Goal: Task Accomplishment & Management: Use online tool/utility

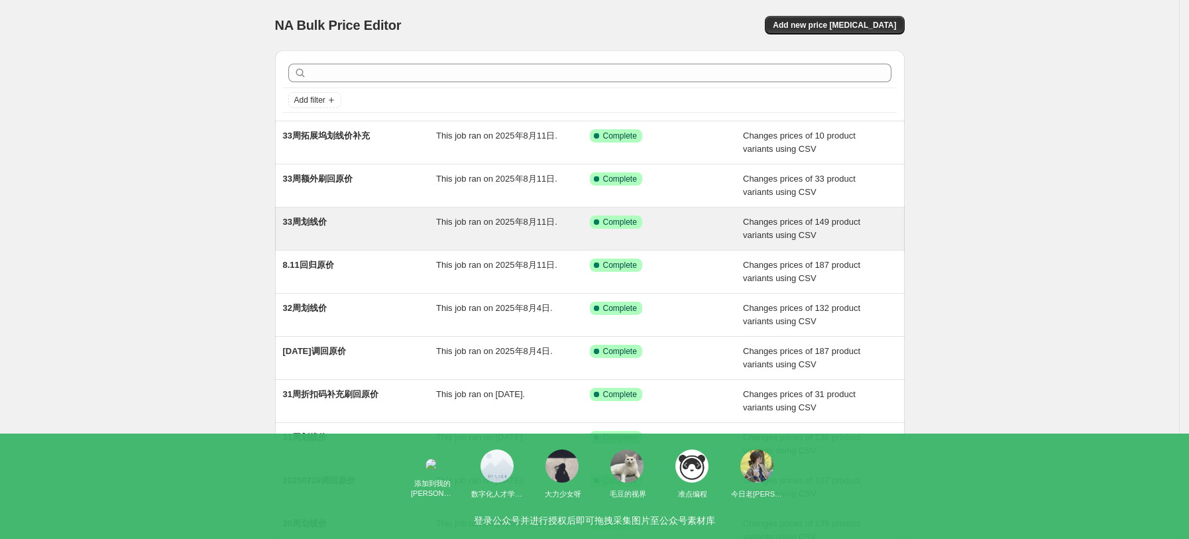
click at [365, 226] on div "33周划线价" at bounding box center [360, 228] width 154 height 27
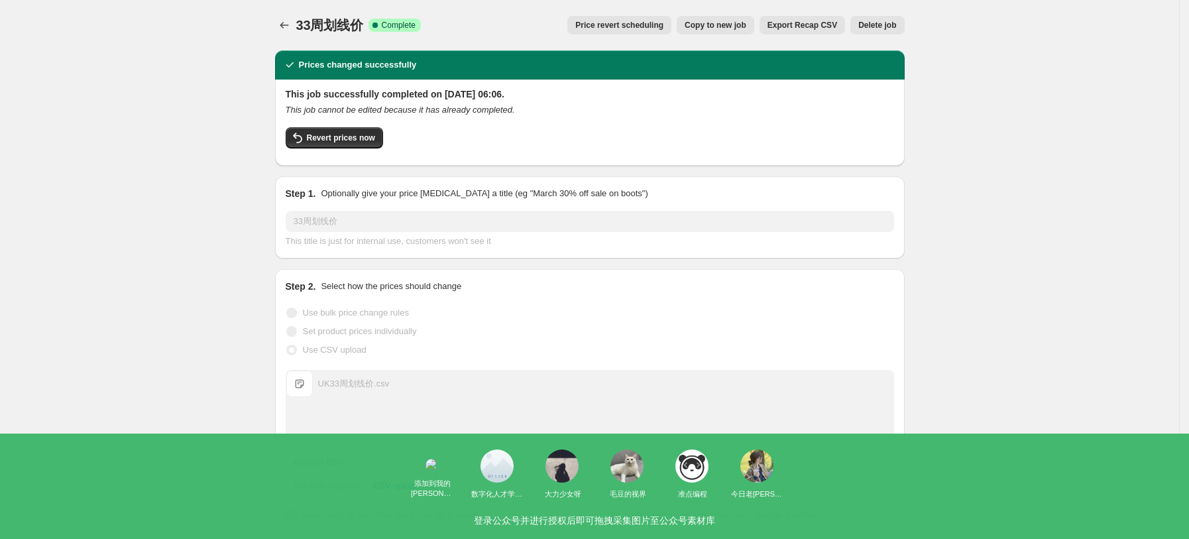
click at [718, 29] on span "Copy to new job" at bounding box center [716, 25] width 62 height 11
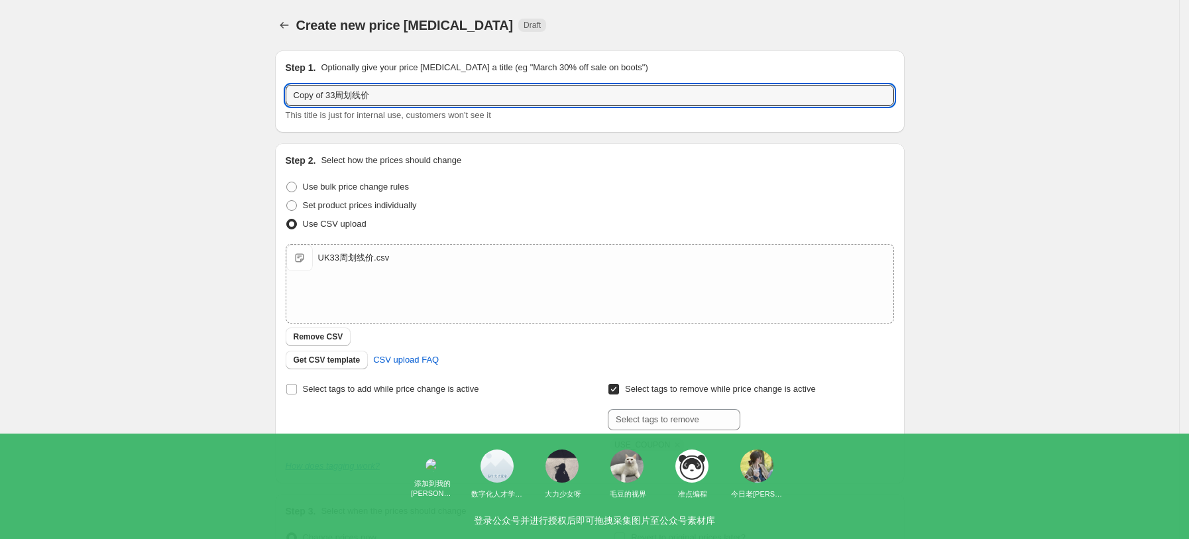
drag, startPoint x: 334, startPoint y: 93, endPoint x: 264, endPoint y: 95, distance: 70.3
click at [264, 95] on div "Create new price [MEDICAL_DATA]. This page is ready Create new price [MEDICAL_D…" at bounding box center [590, 344] width 662 height 689
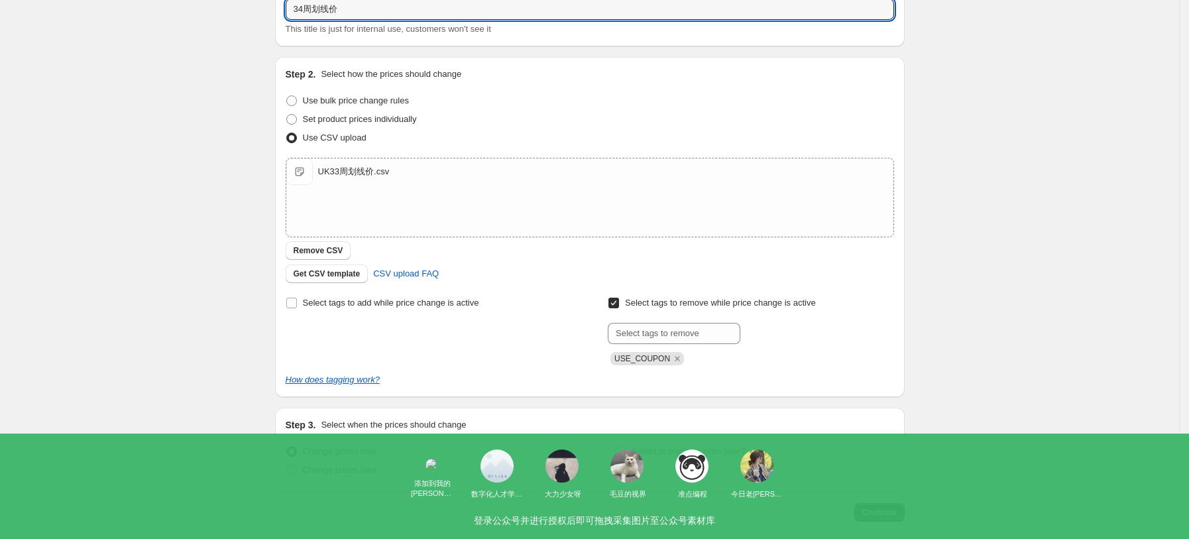
scroll to position [88, 0]
type input "34周划线价"
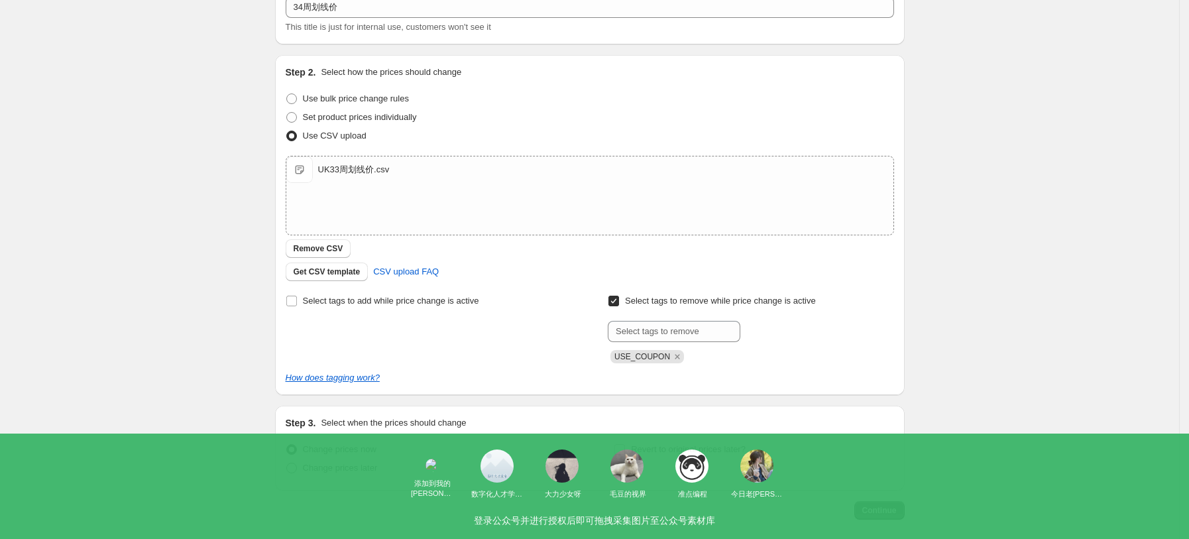
click at [375, 471] on span "Change prices later" at bounding box center [340, 468] width 75 height 10
click at [287, 463] on input "Change prices later" at bounding box center [286, 463] width 1 height 1
radio input "true"
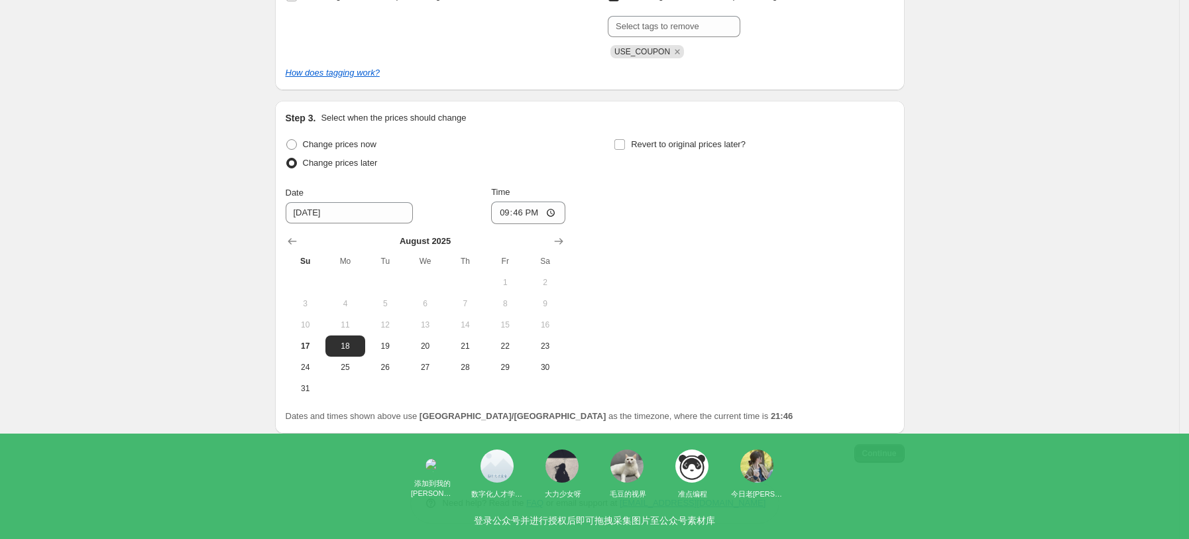
scroll to position [397, 0]
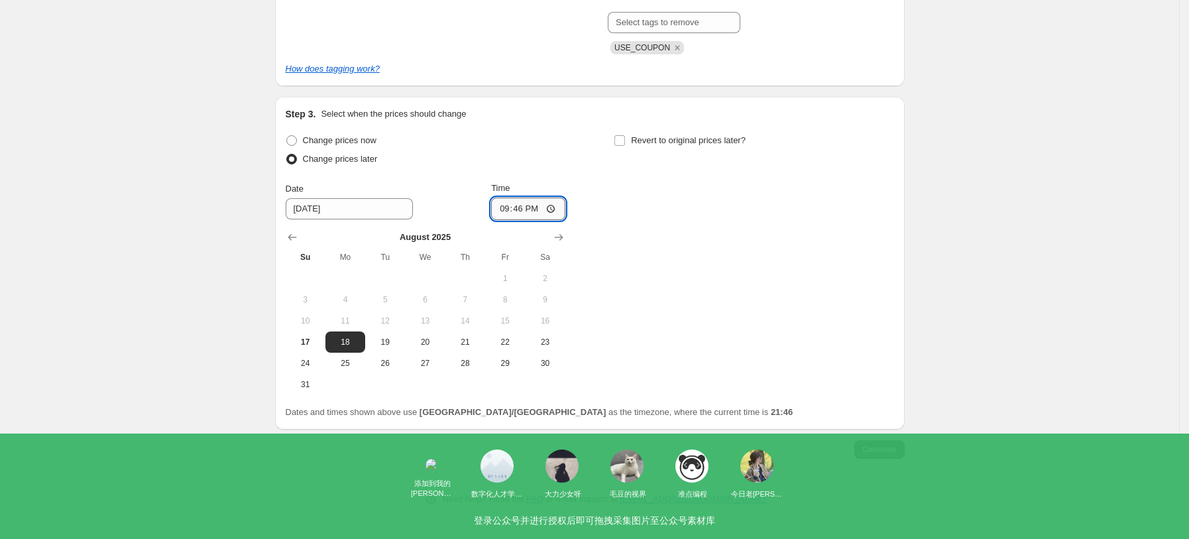
click at [559, 208] on input "21:46" at bounding box center [528, 209] width 74 height 23
type input "06:00"
click at [725, 302] on div "Change prices now Change prices later Date [DATE] Time 06:00 [DATE] Su Mo Tu We…" at bounding box center [590, 263] width 609 height 264
click at [897, 449] on span "Continue" at bounding box center [880, 449] width 34 height 11
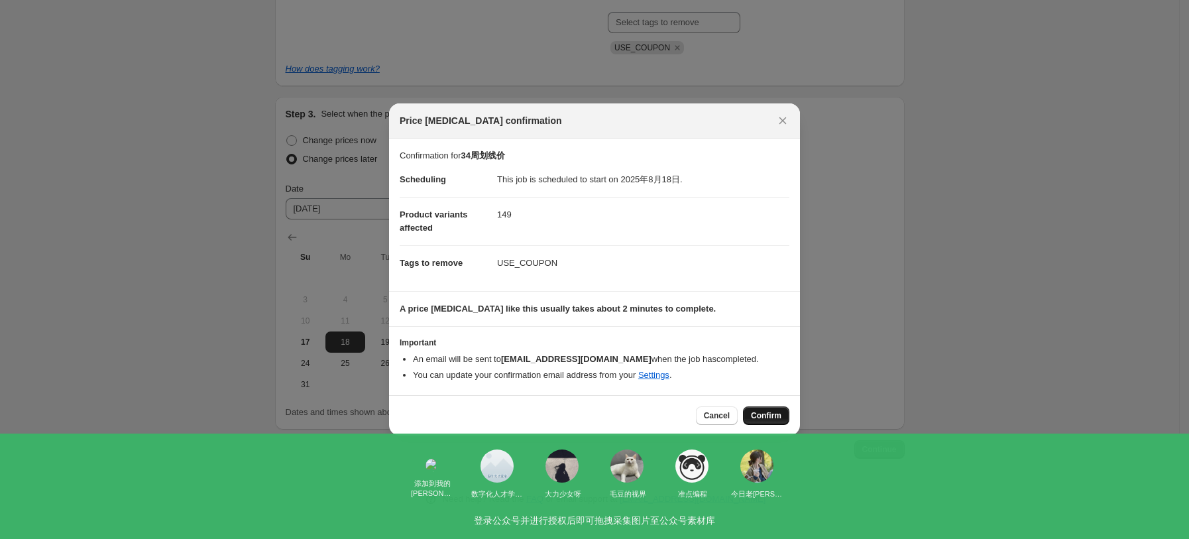
click at [775, 416] on span "Confirm" at bounding box center [766, 415] width 30 height 11
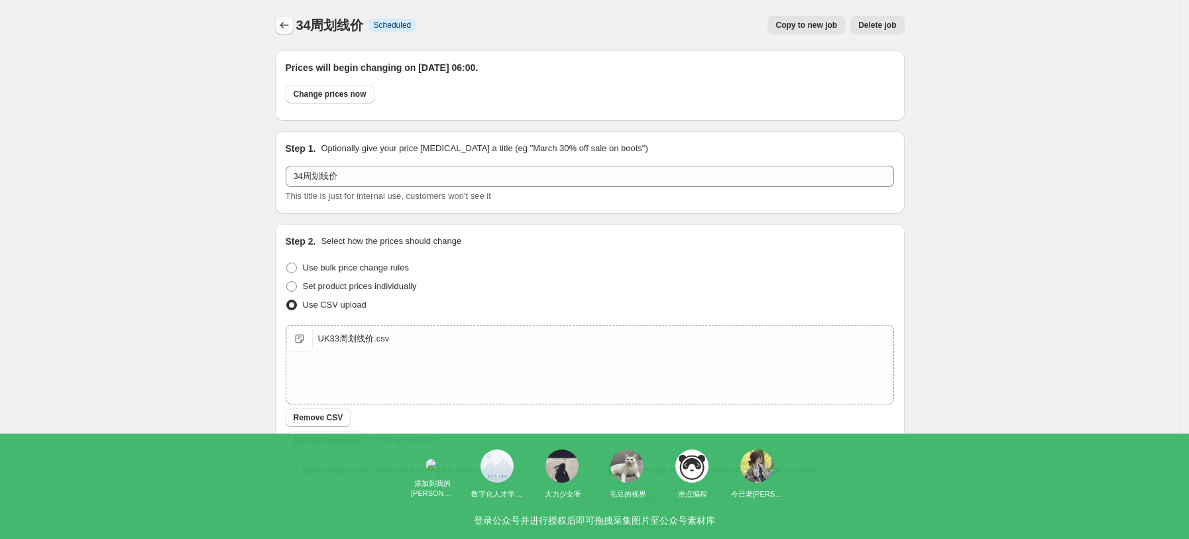
click at [282, 21] on icon "Price change jobs" at bounding box center [284, 25] width 13 height 13
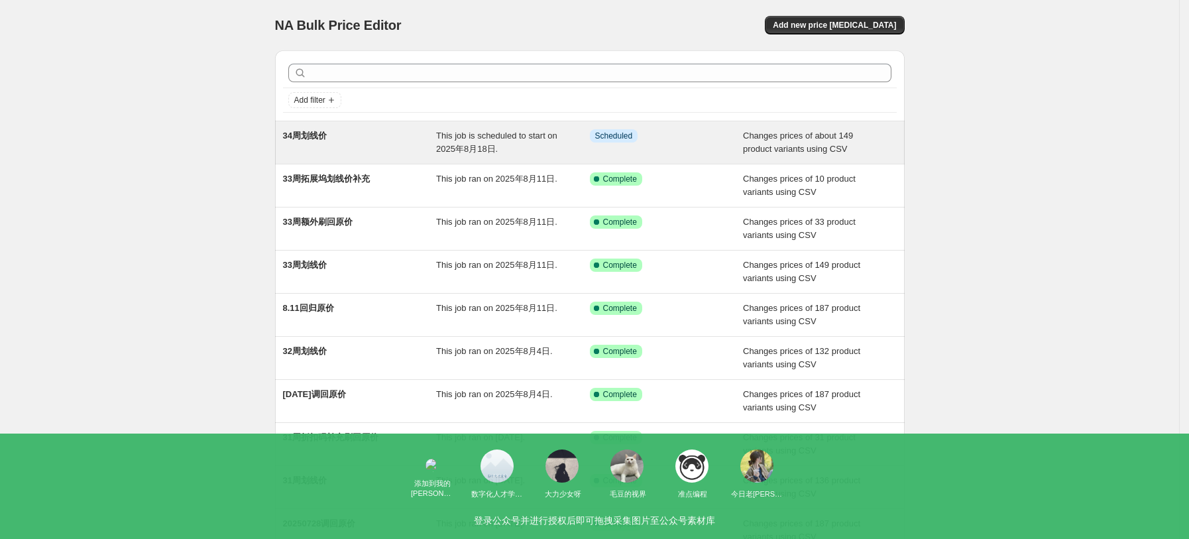
click at [380, 132] on div "34周划线价" at bounding box center [360, 142] width 154 height 27
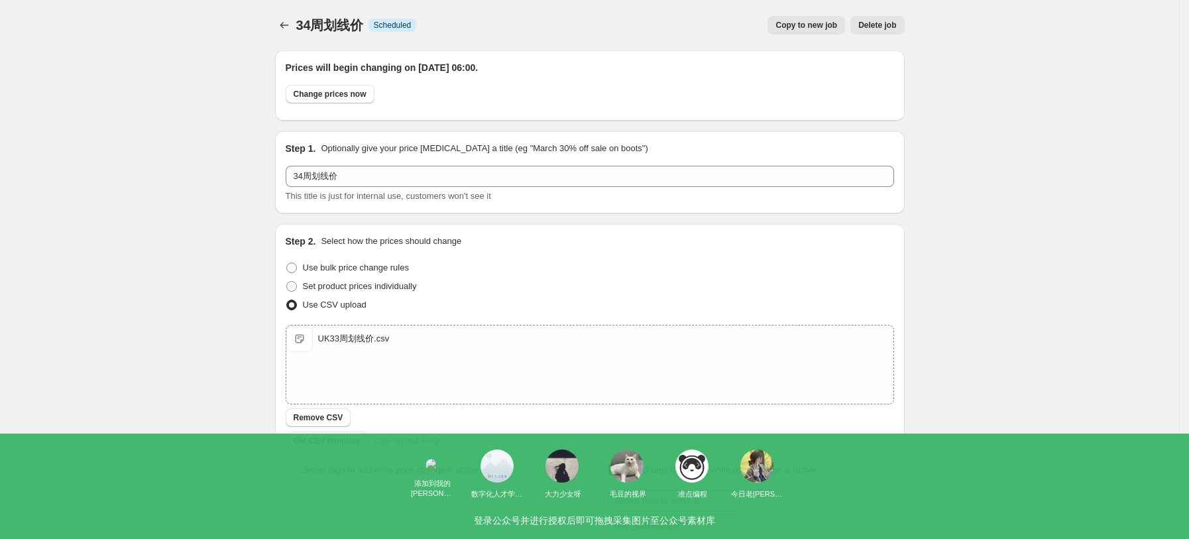
click at [889, 31] on button "Delete job" at bounding box center [878, 25] width 54 height 19
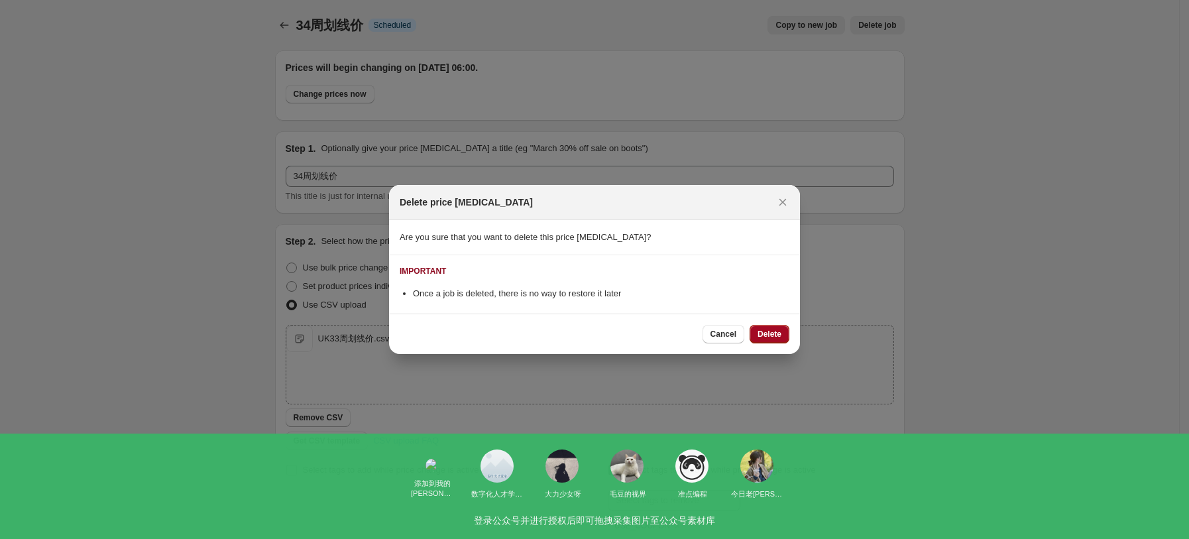
click at [771, 333] on span "Delete" at bounding box center [770, 334] width 24 height 11
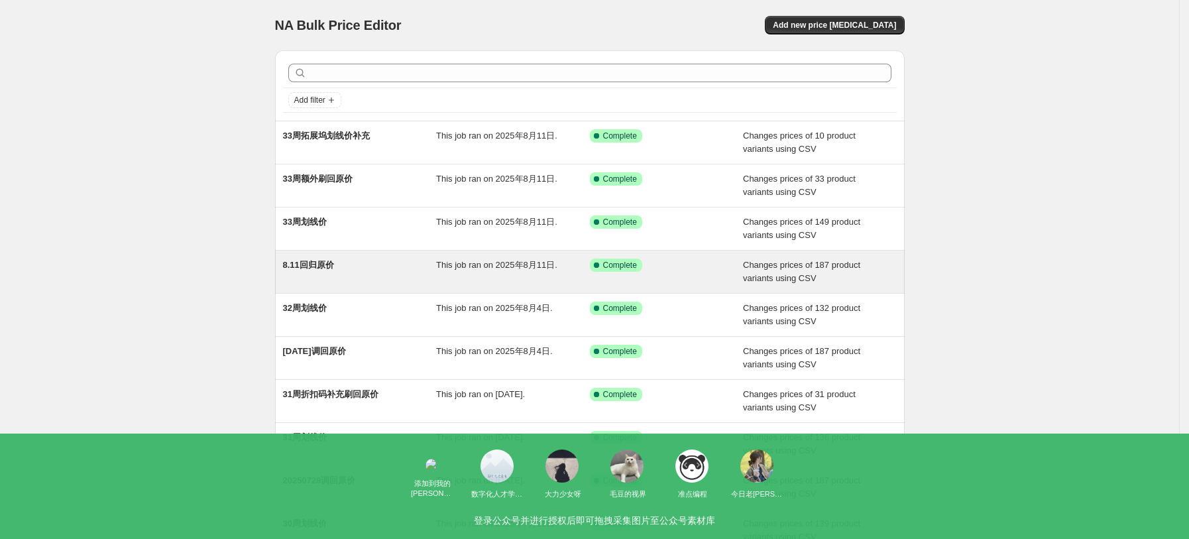
click at [338, 271] on div "8.11回归原价" at bounding box center [360, 272] width 154 height 27
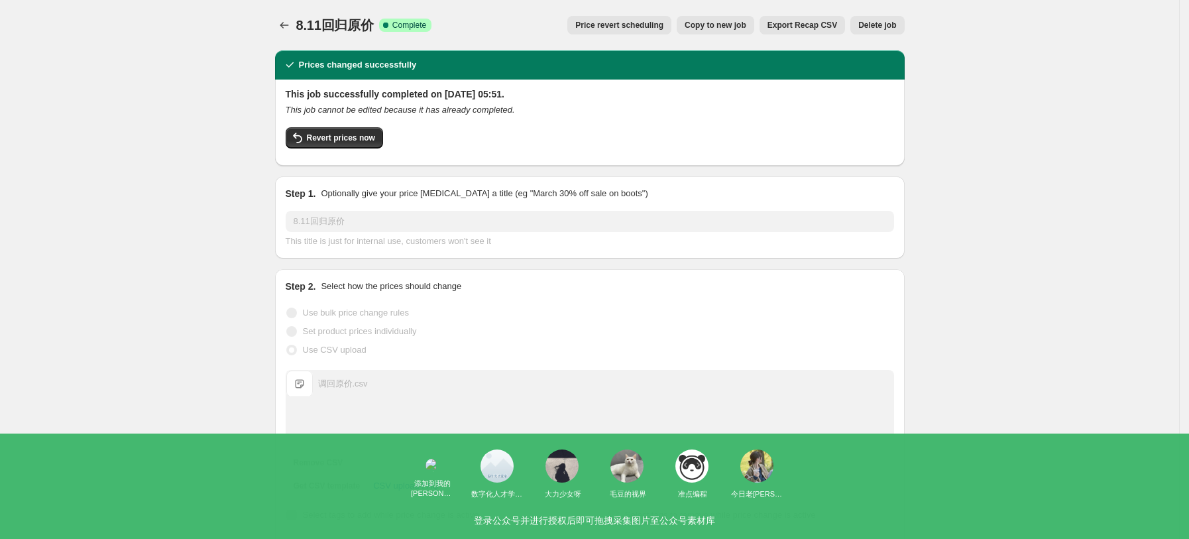
click at [731, 29] on span "Copy to new job" at bounding box center [716, 25] width 62 height 11
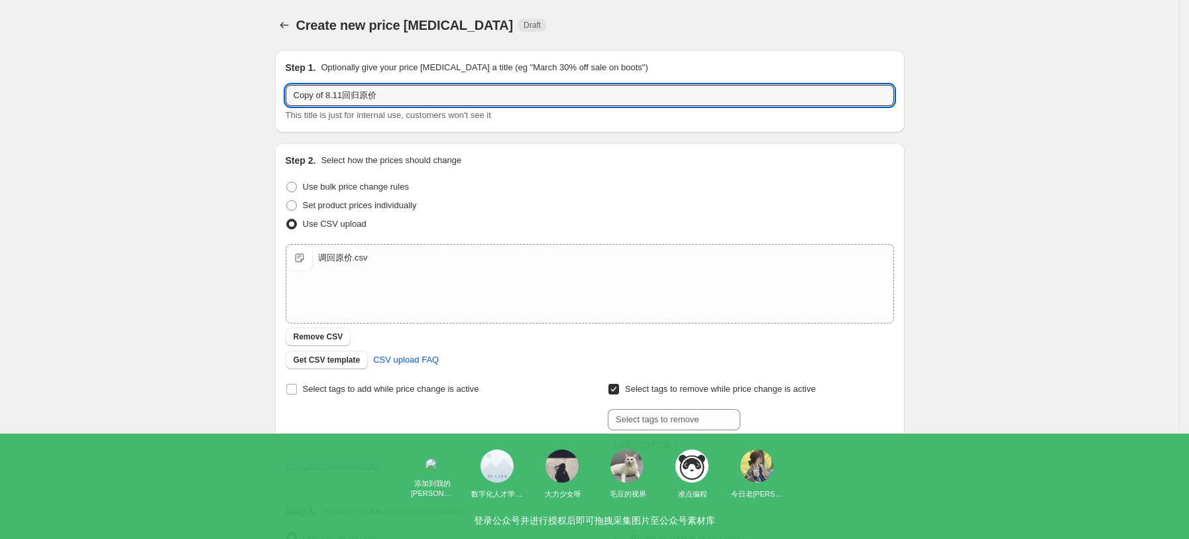
drag, startPoint x: 349, startPoint y: 97, endPoint x: 280, endPoint y: 94, distance: 68.3
click at [280, 94] on div "Step 1. Optionally give your price [MEDICAL_DATA] a title (eg "March 30% off sa…" at bounding box center [590, 91] width 630 height 82
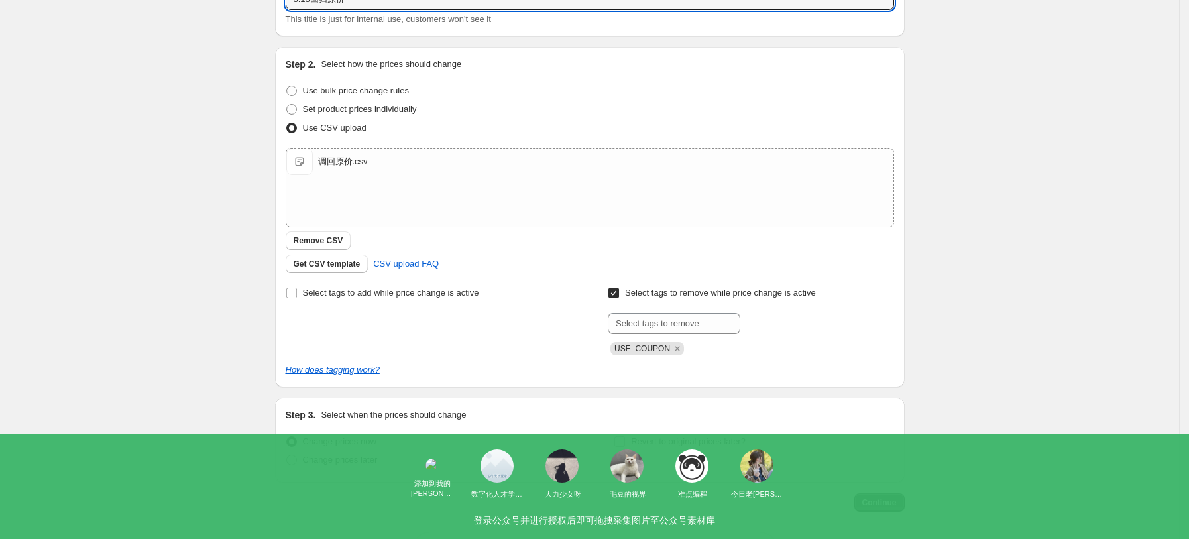
scroll to position [149, 0]
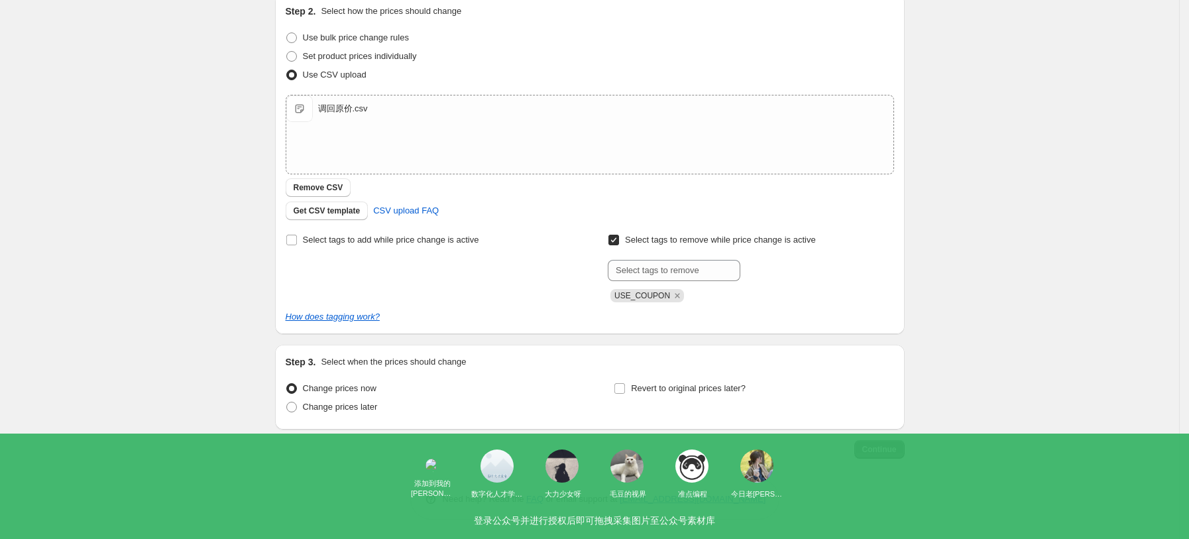
type input "8.18回归原价"
click at [384, 403] on div "Change prices later" at bounding box center [426, 407] width 280 height 19
click at [382, 407] on div "Change prices later" at bounding box center [426, 407] width 280 height 19
click at [371, 408] on span "Change prices later" at bounding box center [340, 407] width 75 height 10
click at [287, 402] on input "Change prices later" at bounding box center [286, 402] width 1 height 1
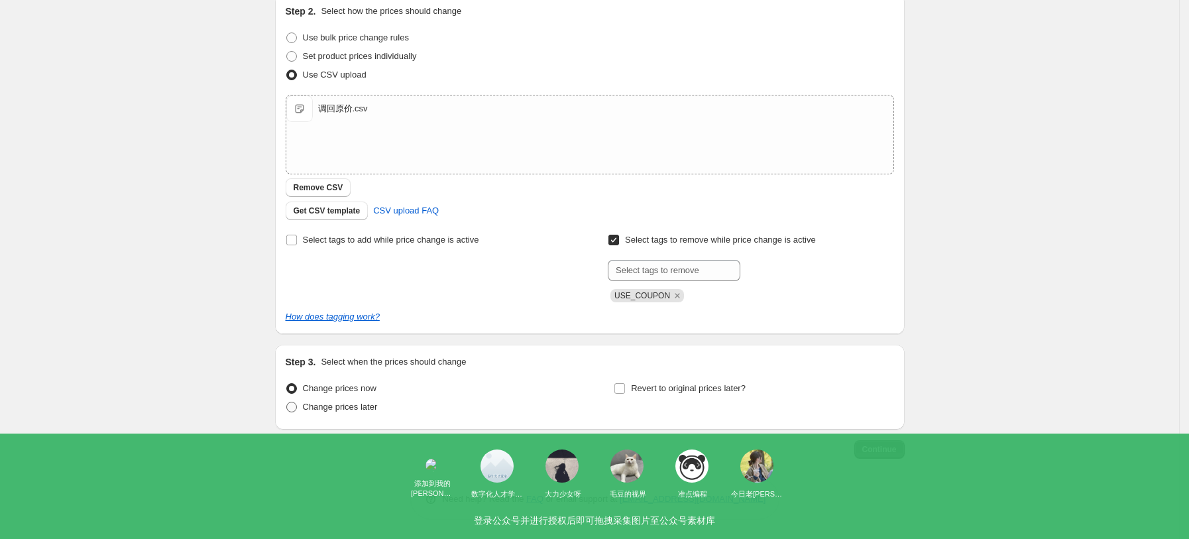
radio input "true"
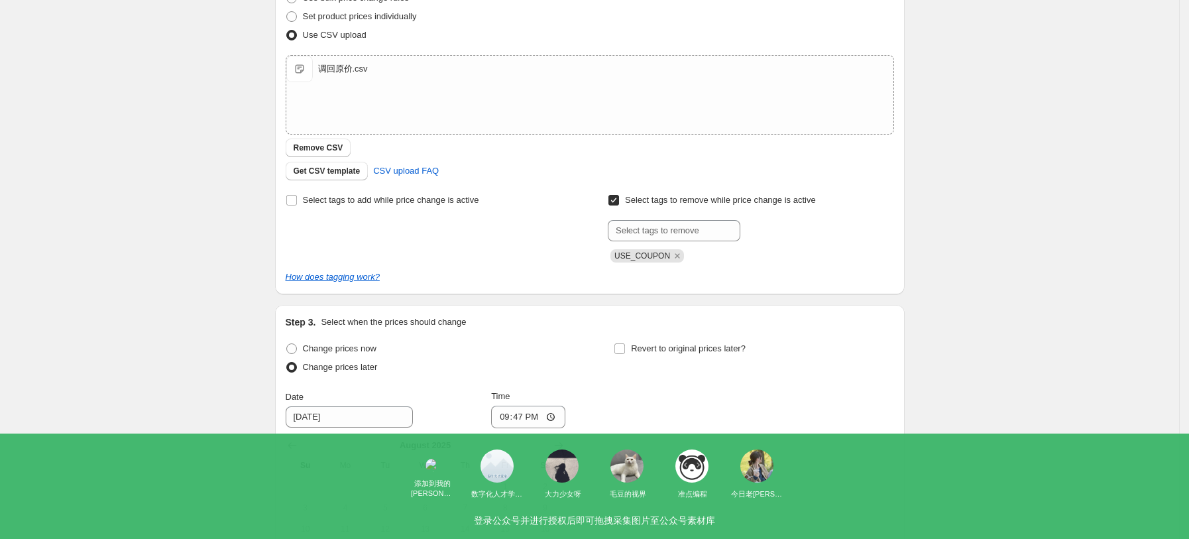
scroll to position [326, 0]
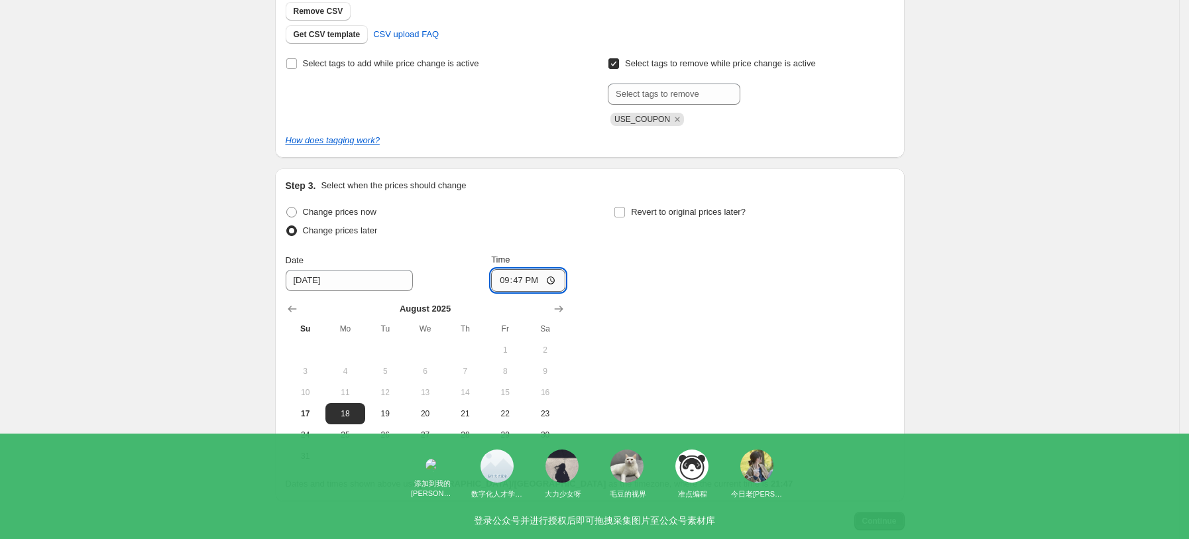
click at [558, 286] on input "21:47" at bounding box center [528, 280] width 74 height 23
type input "06:00"
click at [720, 378] on div "Change prices now Change prices later Date [DATE] Time 06:00 [DATE] Su Mo Tu We…" at bounding box center [590, 335] width 609 height 264
click at [876, 516] on span "Continue" at bounding box center [880, 521] width 34 height 11
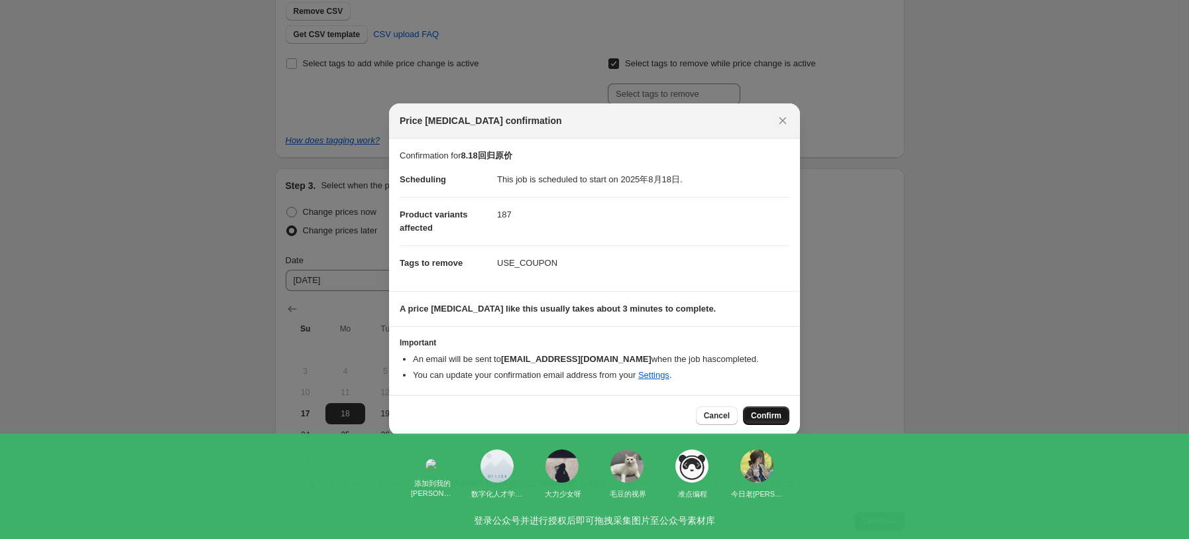
click at [780, 418] on span "Confirm" at bounding box center [766, 415] width 30 height 11
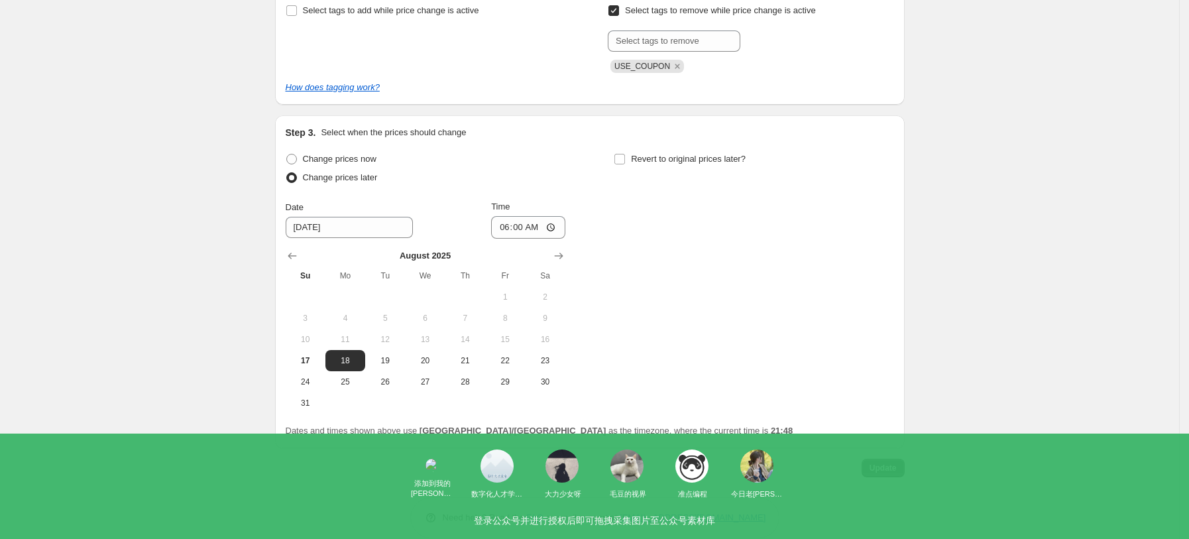
scroll to position [478, 0]
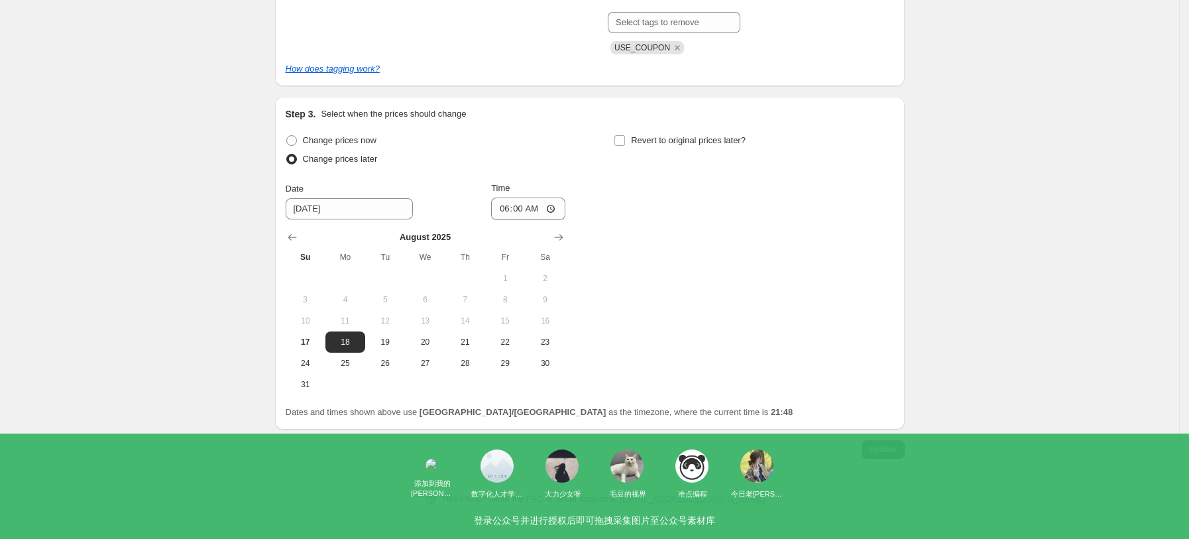
click at [892, 449] on span "Update" at bounding box center [883, 449] width 27 height 11
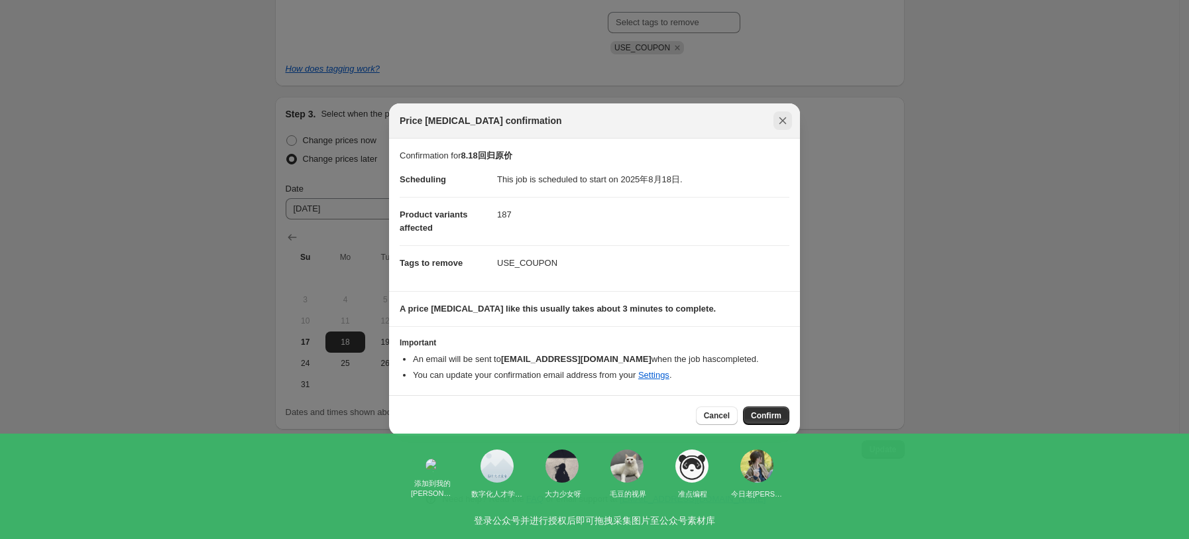
click at [782, 128] on button "Close" at bounding box center [783, 120] width 19 height 19
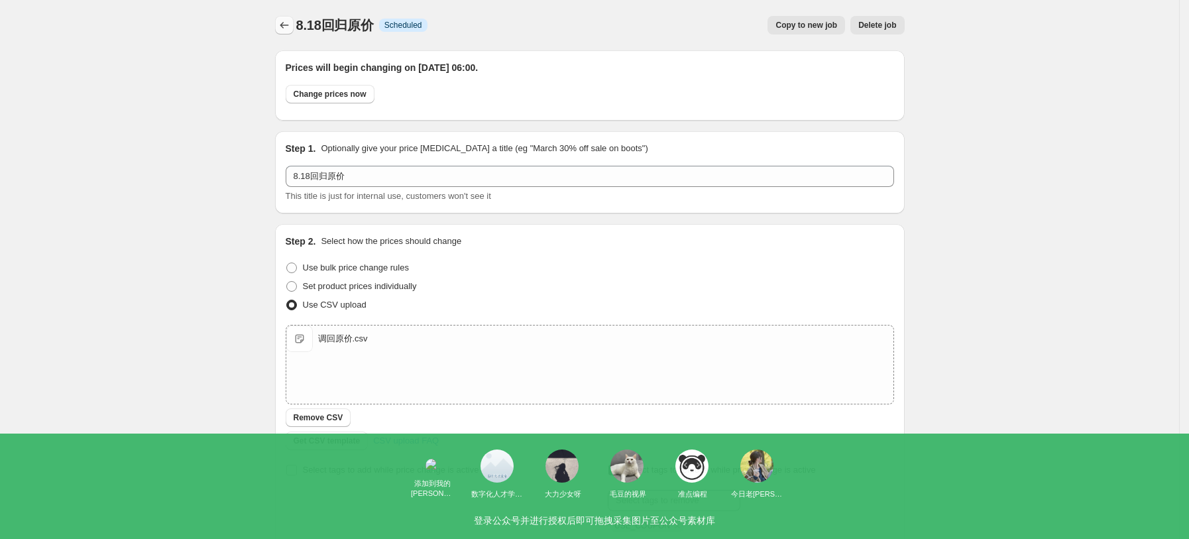
click at [288, 22] on icon "Price change jobs" at bounding box center [284, 25] width 13 height 13
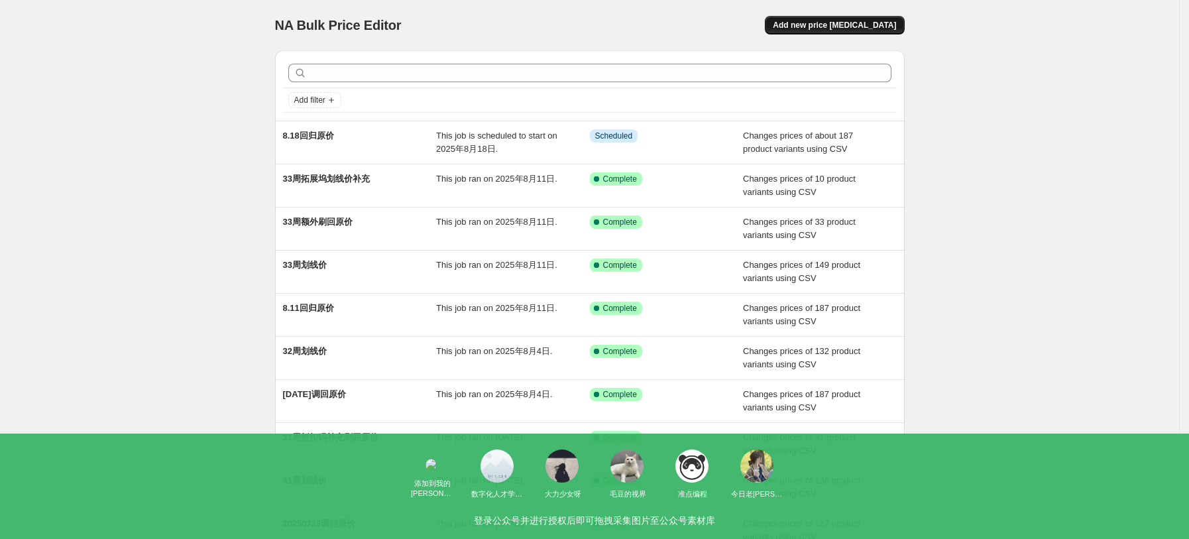
click at [835, 32] on button "Add new price [MEDICAL_DATA]" at bounding box center [834, 25] width 139 height 19
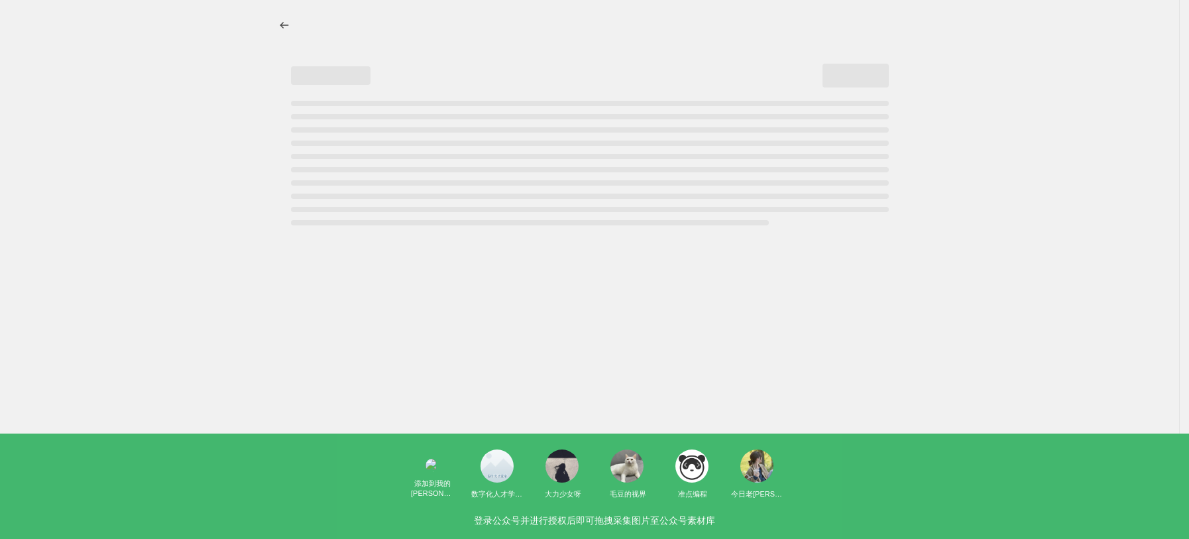
select select "percentage"
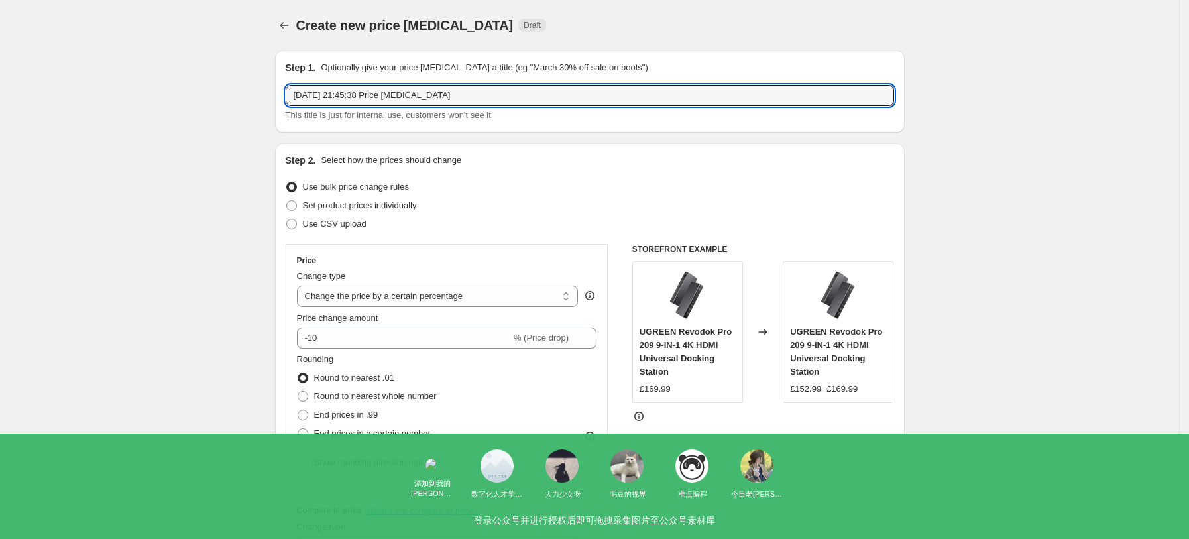
drag, startPoint x: 477, startPoint y: 95, endPoint x: 272, endPoint y: 84, distance: 205.9
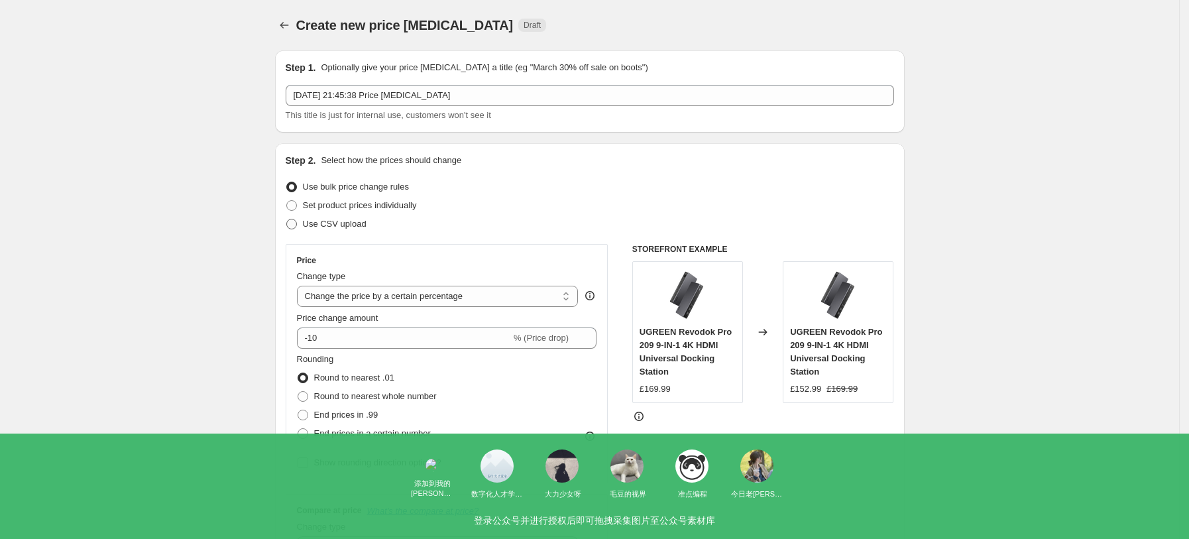
click at [352, 220] on span "Use CSV upload" at bounding box center [335, 224] width 64 height 10
click at [287, 219] on input "Use CSV upload" at bounding box center [286, 219] width 1 height 1
radio input "true"
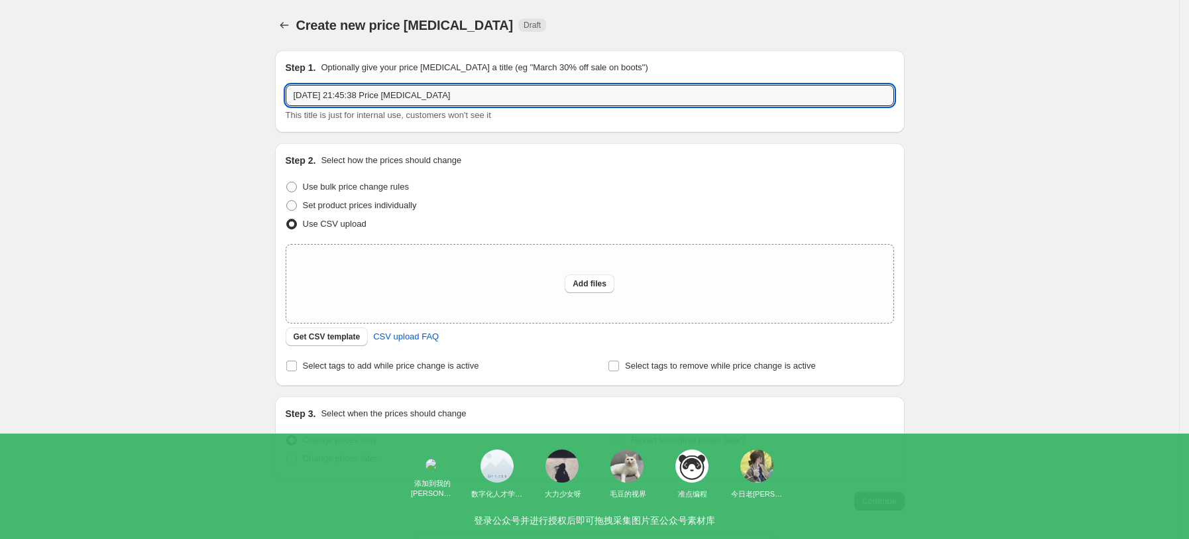
drag, startPoint x: 475, startPoint y: 96, endPoint x: 247, endPoint y: 68, distance: 230.4
click at [247, 68] on div "Create new price [MEDICAL_DATA]. This page is ready Create new price [MEDICAL_D…" at bounding box center [589, 295] width 1179 height 591
type input "34周划线价"
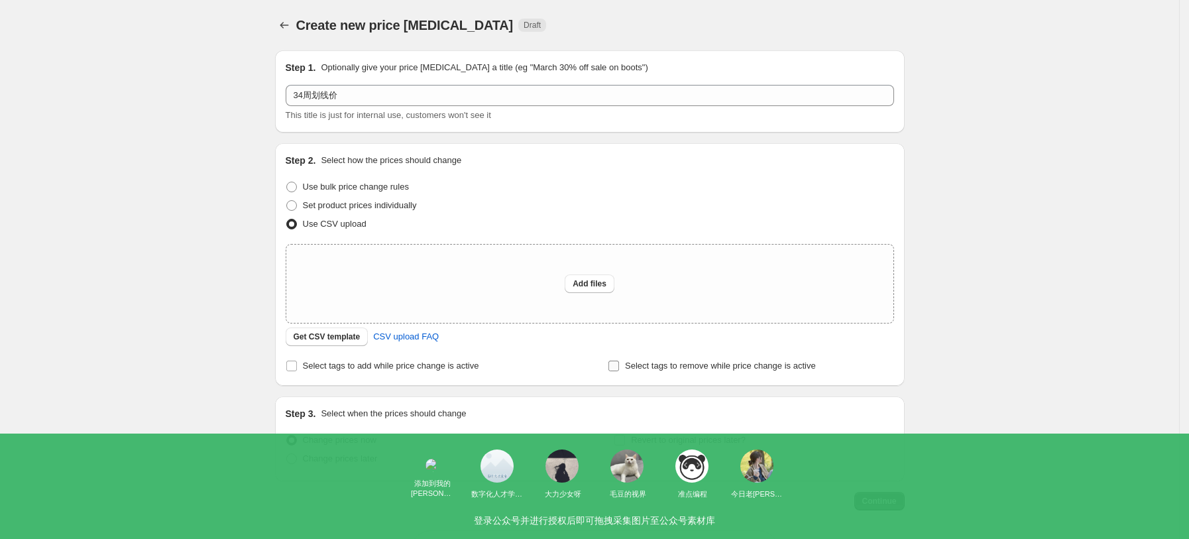
click at [674, 364] on span "Select tags to remove while price change is active" at bounding box center [720, 366] width 191 height 10
click at [619, 364] on input "Select tags to remove while price change is active" at bounding box center [614, 366] width 11 height 11
checkbox input "true"
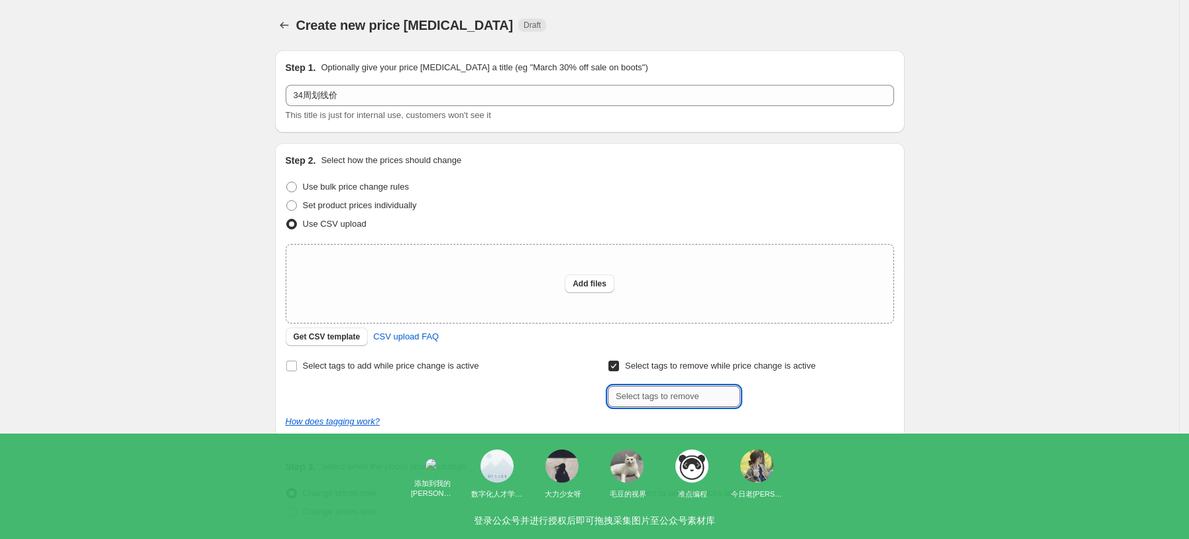
click at [650, 403] on input "text" at bounding box center [674, 396] width 133 height 21
paste input "USE_COUPON"
type input "USE_COUPON"
click at [764, 395] on b "Add" at bounding box center [759, 395] width 15 height 9
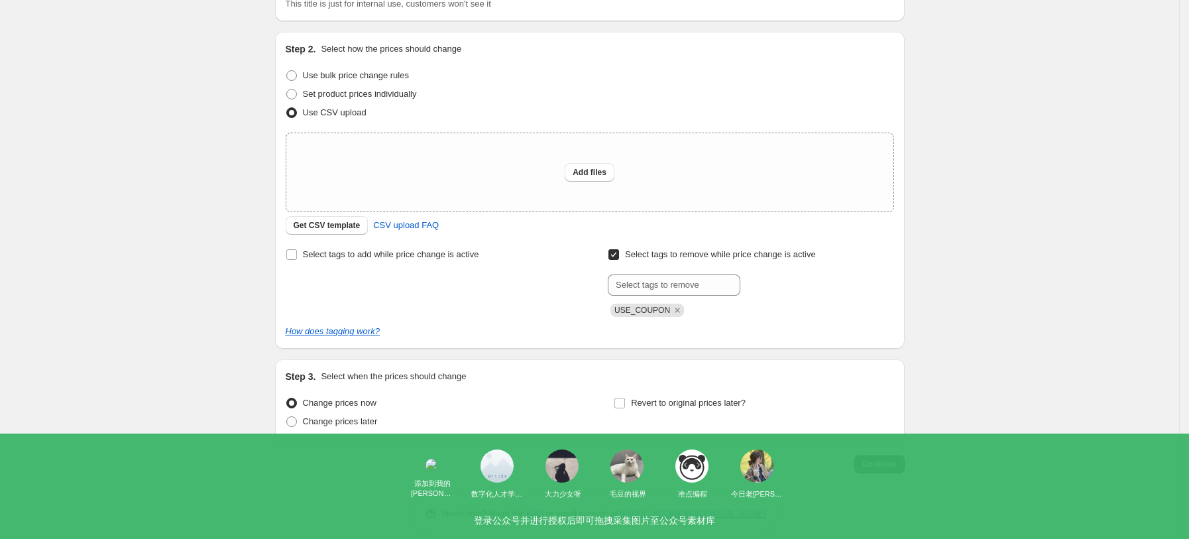
scroll to position [126, 0]
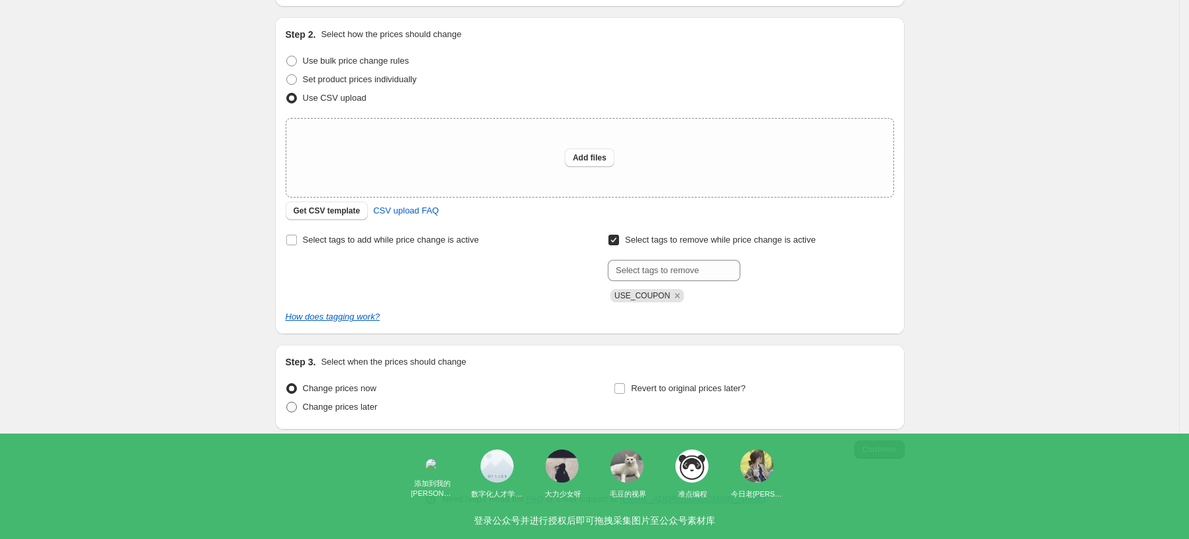
click at [324, 402] on span "Change prices later" at bounding box center [340, 407] width 75 height 10
click at [287, 402] on input "Change prices later" at bounding box center [286, 402] width 1 height 1
radio input "true"
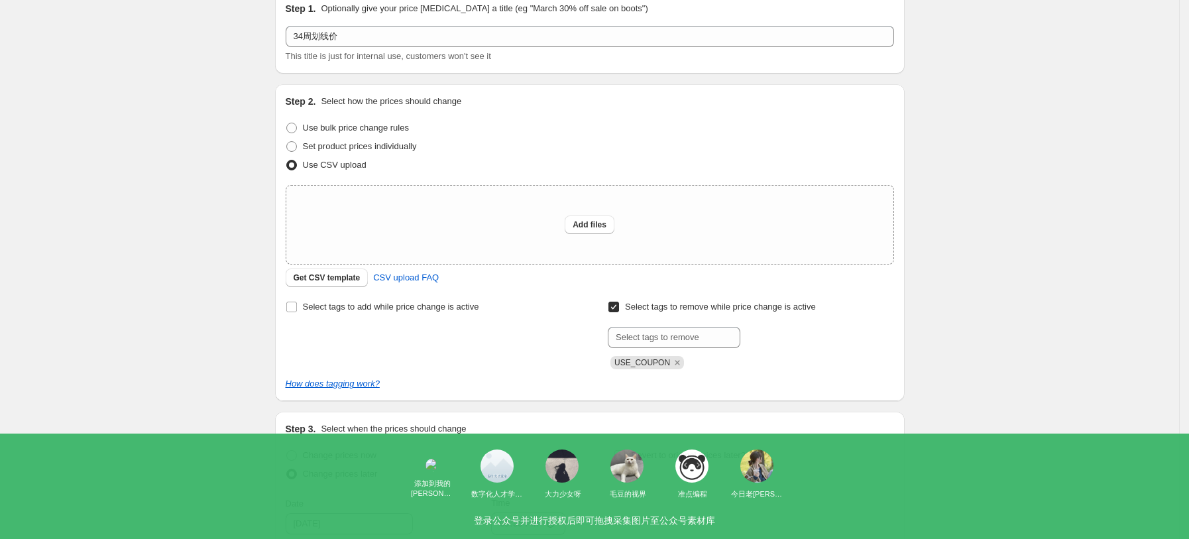
scroll to position [374, 0]
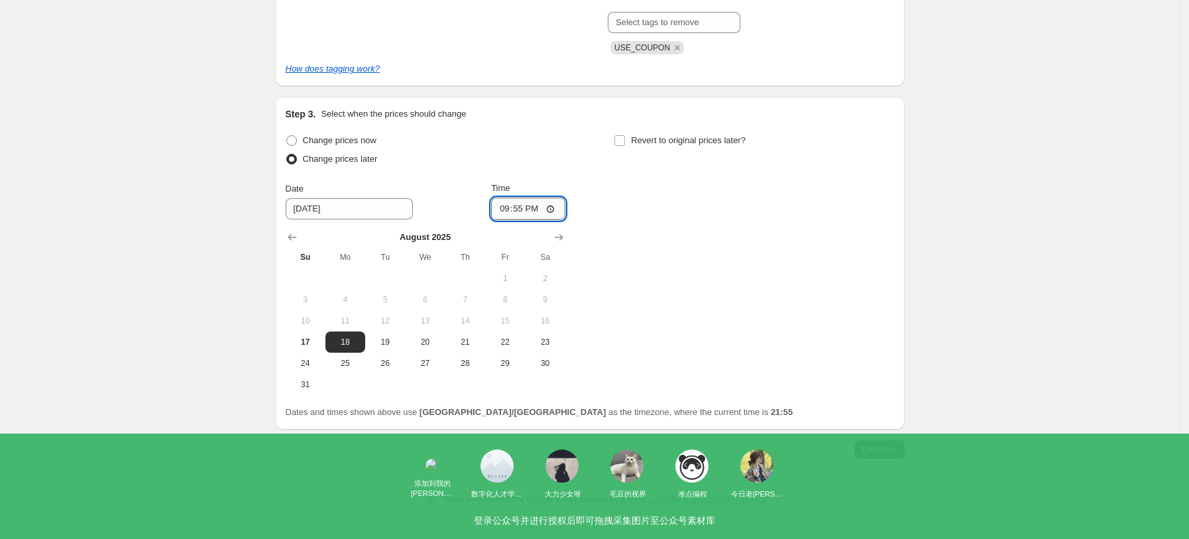
click at [566, 198] on input "21:55" at bounding box center [528, 209] width 74 height 23
click at [560, 208] on input "21:55" at bounding box center [528, 209] width 74 height 23
type input "06:05"
click at [642, 297] on div "Change prices now Change prices later Date [DATE] Time 06:[DATE] Mo Tu We Th Fr…" at bounding box center [590, 263] width 609 height 264
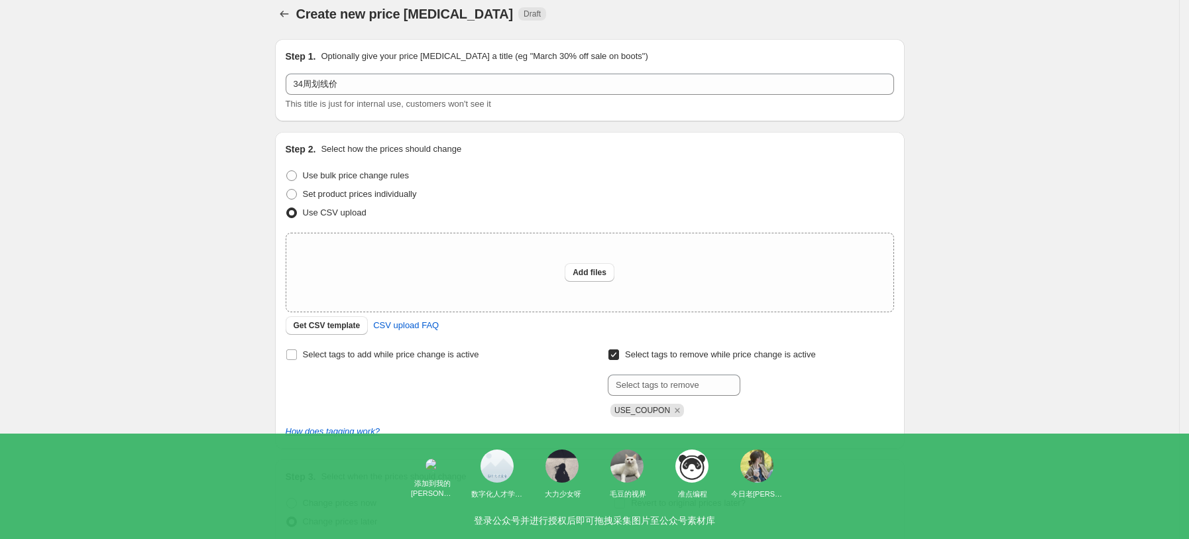
scroll to position [0, 0]
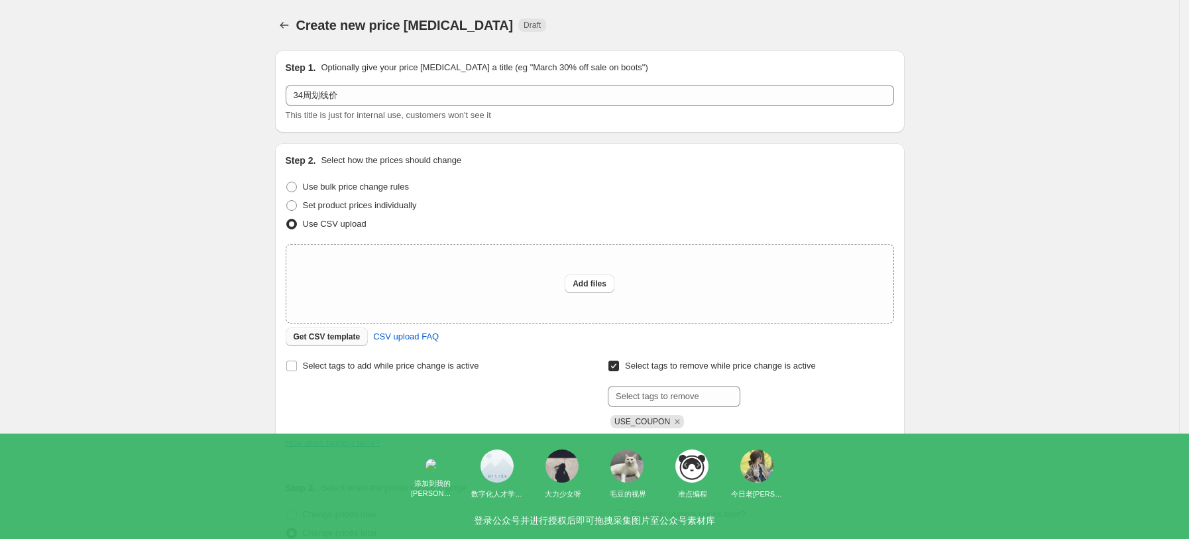
click at [337, 337] on span "Get CSV template" at bounding box center [327, 337] width 67 height 11
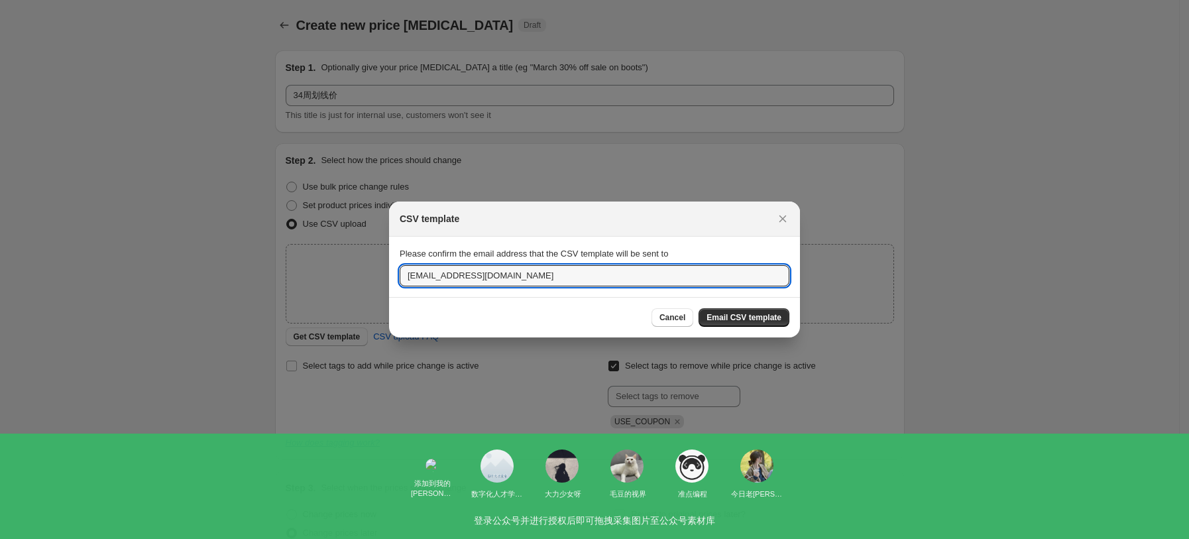
drag, startPoint x: 424, startPoint y: 274, endPoint x: 371, endPoint y: 279, distance: 53.2
type input "[EMAIL_ADDRESS][DOMAIN_NAME]"
click at [783, 318] on button "Email CSV template" at bounding box center [744, 317] width 91 height 19
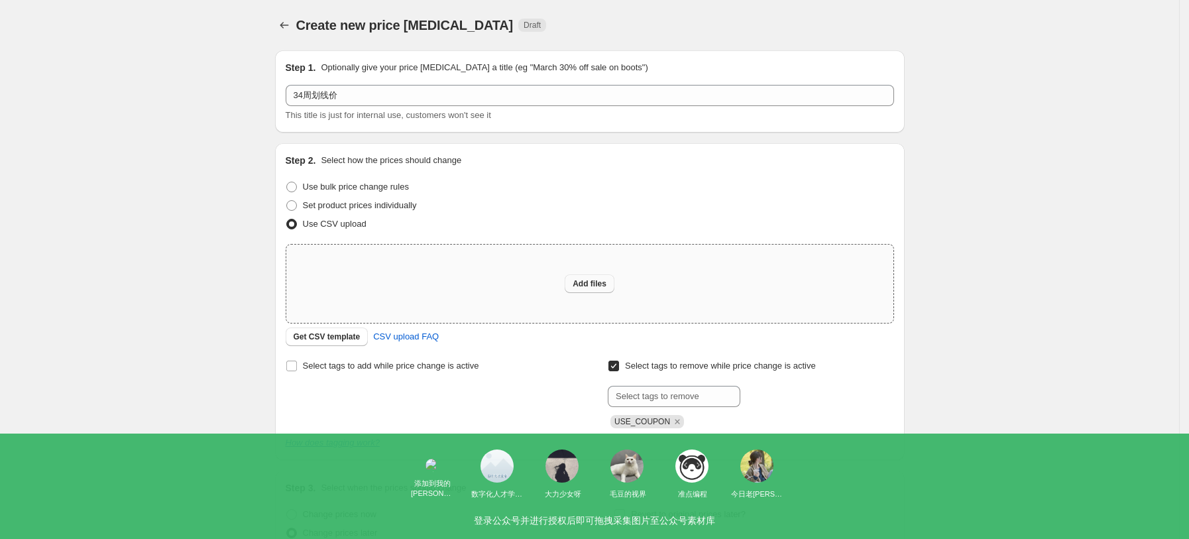
click at [592, 288] on span "Add files" at bounding box center [590, 283] width 34 height 11
type input "C:\fakepath\UK34周划线价.csv"
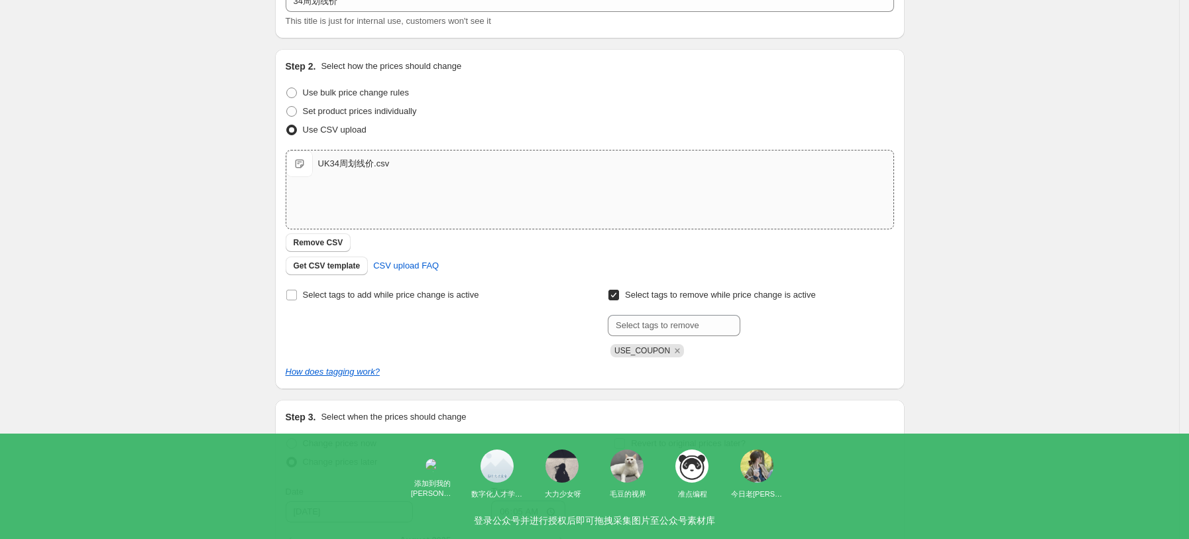
scroll to position [353, 0]
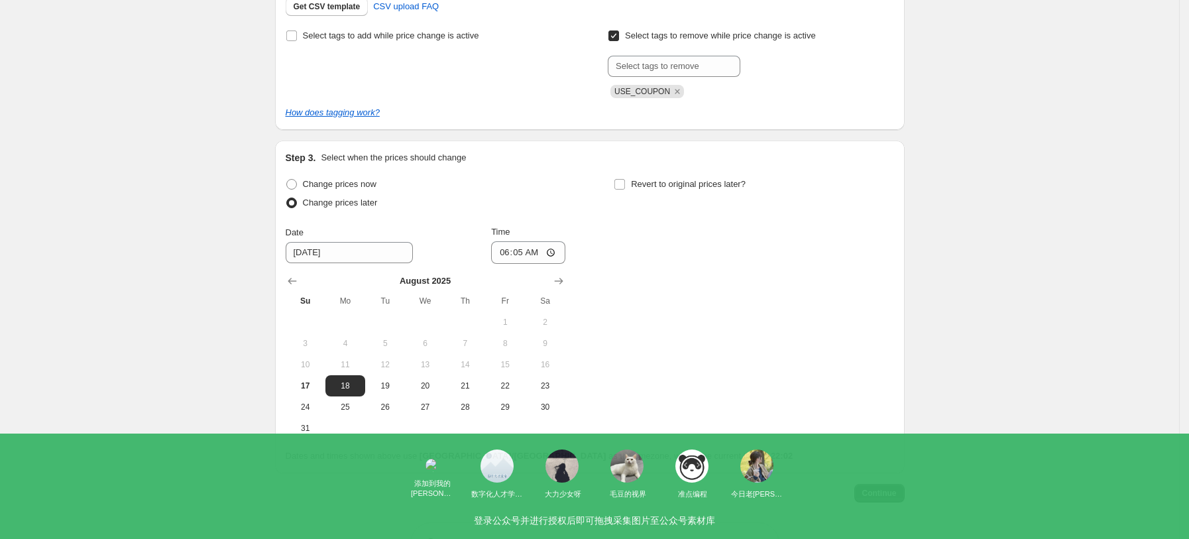
click at [882, 488] on span "Continue" at bounding box center [880, 493] width 34 height 11
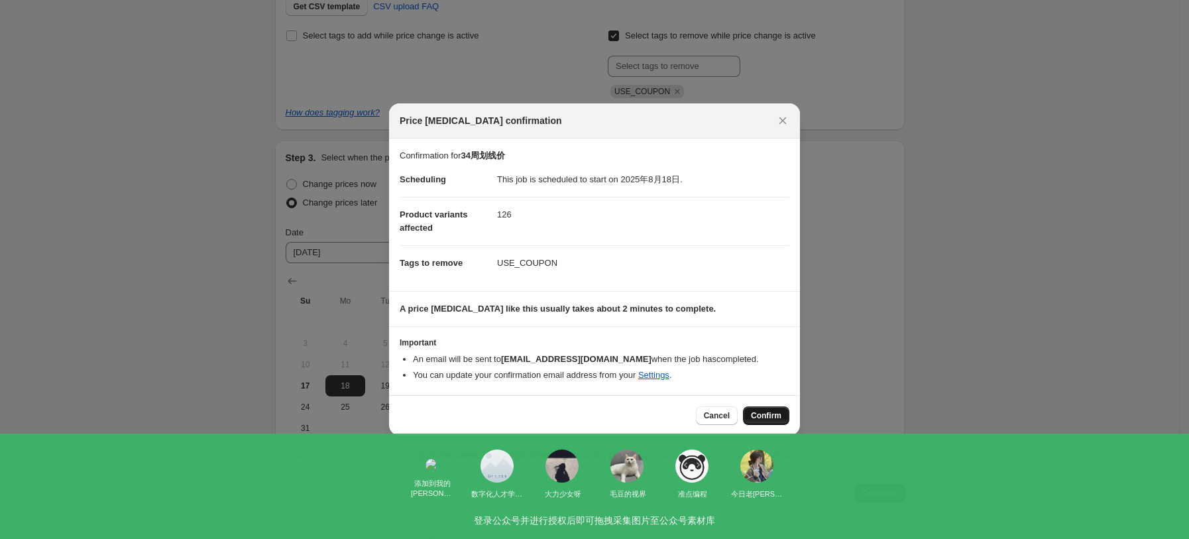
click at [762, 412] on span "Confirm" at bounding box center [766, 415] width 30 height 11
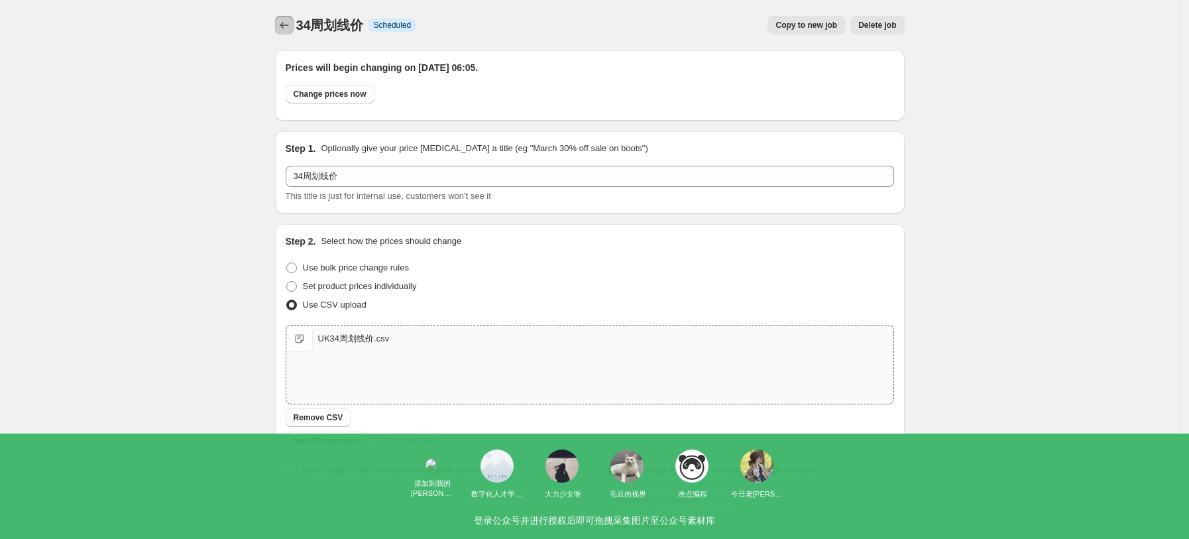
click at [286, 27] on icon "Price change jobs" at bounding box center [284, 25] width 9 height 7
